Goal: Browse casually: Explore the website without a specific task or goal

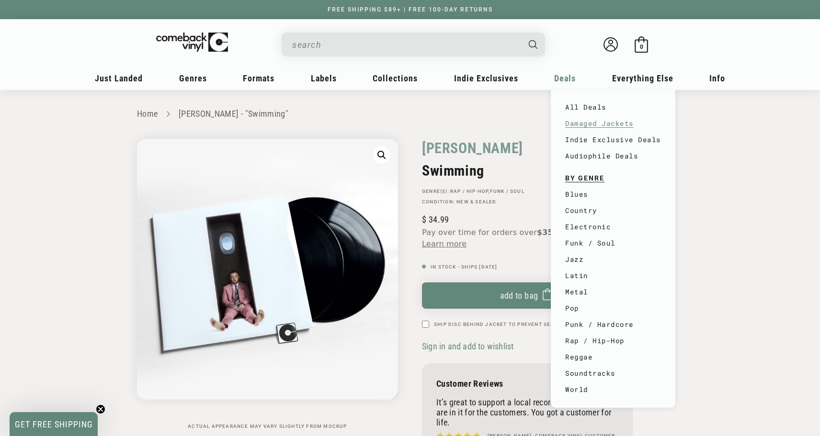
click at [584, 123] on link "Damaged Jackets" at bounding box center [613, 123] width 96 height 16
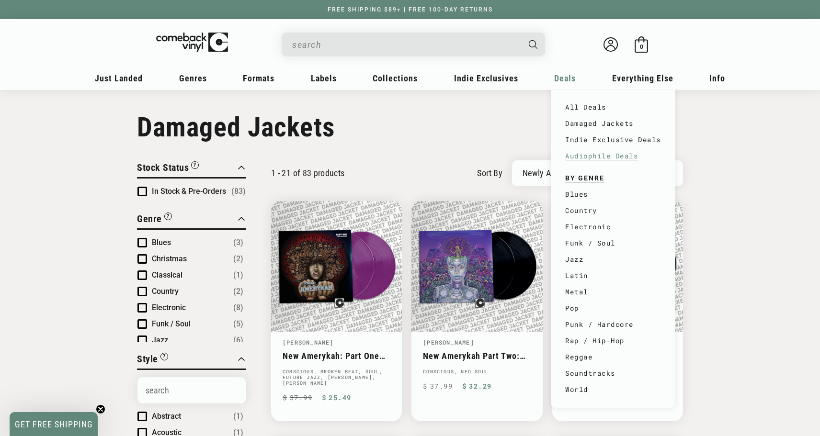
click at [574, 161] on link "Audiophile Deals" at bounding box center [613, 156] width 96 height 16
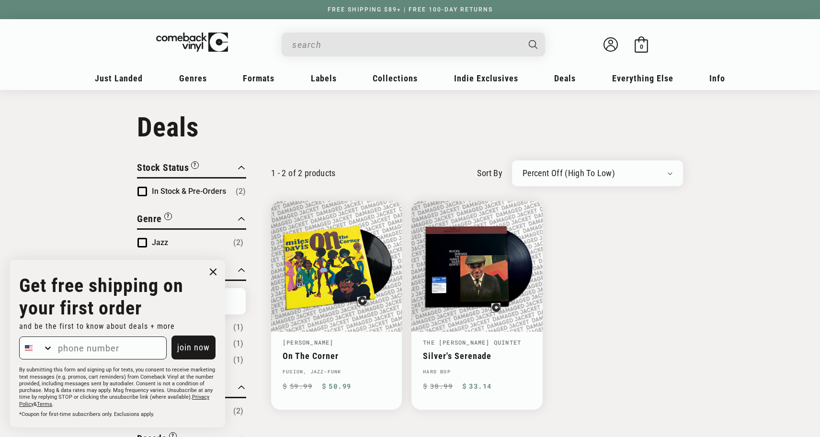
click at [214, 271] on icon "Close dialog" at bounding box center [213, 272] width 6 height 6
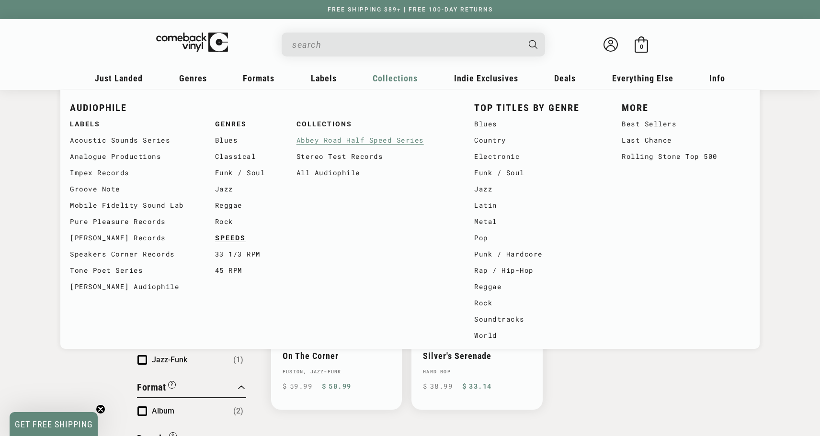
click at [397, 139] on link "Abbey Road Half Speed Series" at bounding box center [375, 140] width 158 height 16
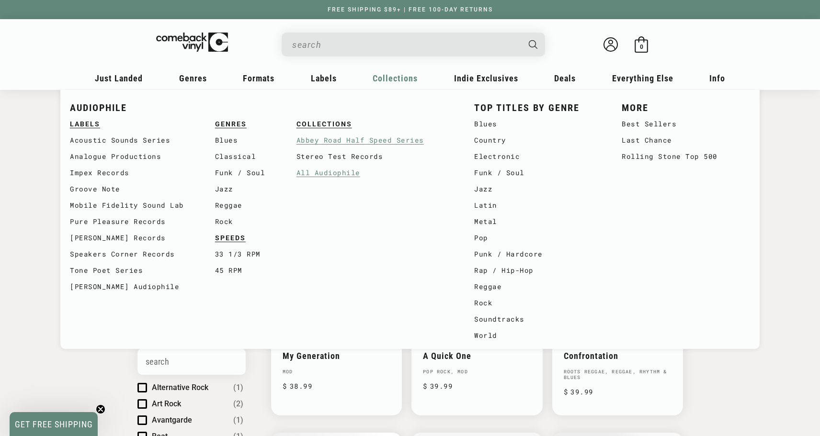
click at [329, 171] on link "All Audiophile" at bounding box center [375, 173] width 158 height 16
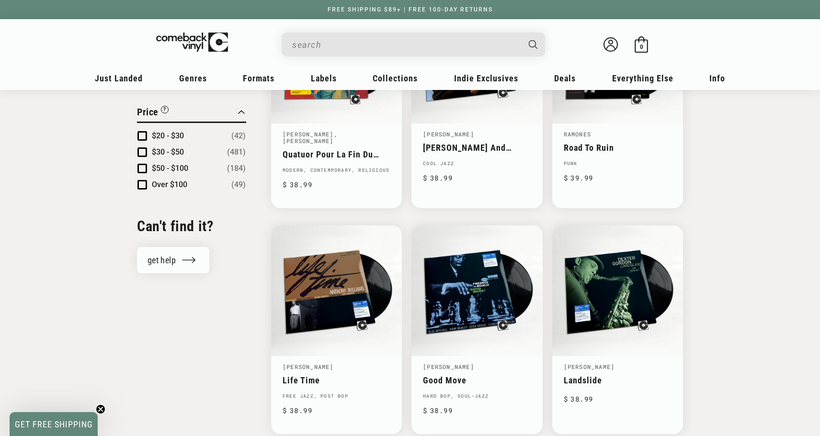
scroll to position [887, 0]
